Goal: Task Accomplishment & Management: Use online tool/utility

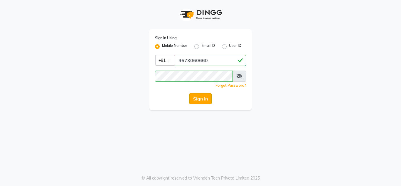
click at [196, 100] on button "Sign In" at bounding box center [200, 98] width 22 height 11
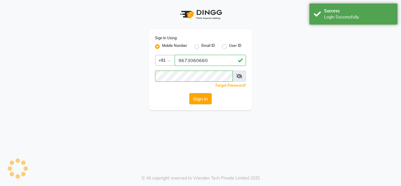
select select "service"
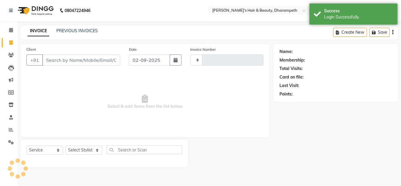
type input "3042"
select select "en"
select select "4860"
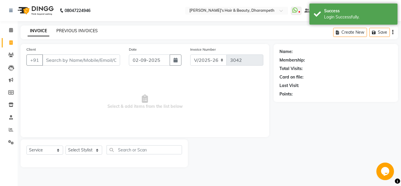
click at [66, 32] on link "PREVIOUS INVOICES" at bounding box center [76, 30] width 41 height 5
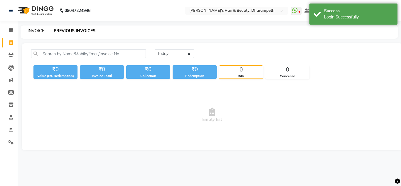
click at [36, 32] on link "INVOICE" at bounding box center [36, 30] width 17 height 5
select select "4860"
select select "service"
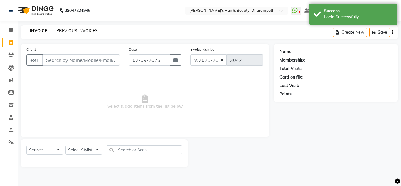
click at [80, 31] on link "PREVIOUS INVOICES" at bounding box center [76, 30] width 41 height 5
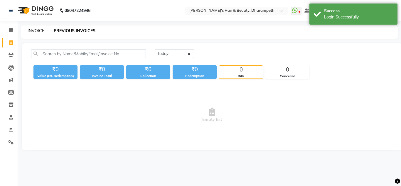
click at [36, 29] on link "INVOICE" at bounding box center [36, 30] width 17 height 5
select select "service"
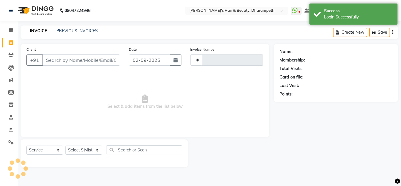
type input "3042"
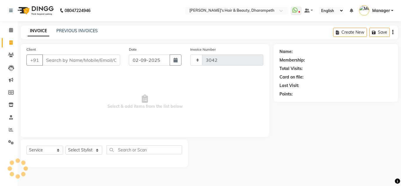
select select "4860"
click at [70, 33] on link "PREVIOUS INVOICES" at bounding box center [76, 30] width 41 height 5
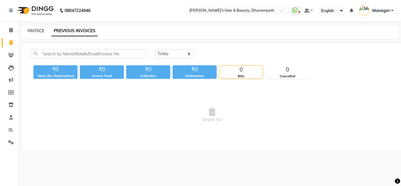
click at [34, 31] on link "INVOICE" at bounding box center [36, 30] width 17 height 5
select select "service"
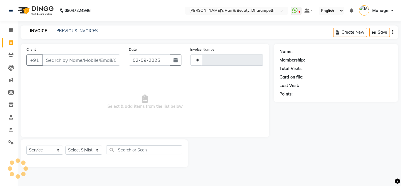
type input "3042"
select select "4860"
click at [63, 30] on link "PREVIOUS INVOICES" at bounding box center [76, 30] width 41 height 5
